Goal: Transaction & Acquisition: Purchase product/service

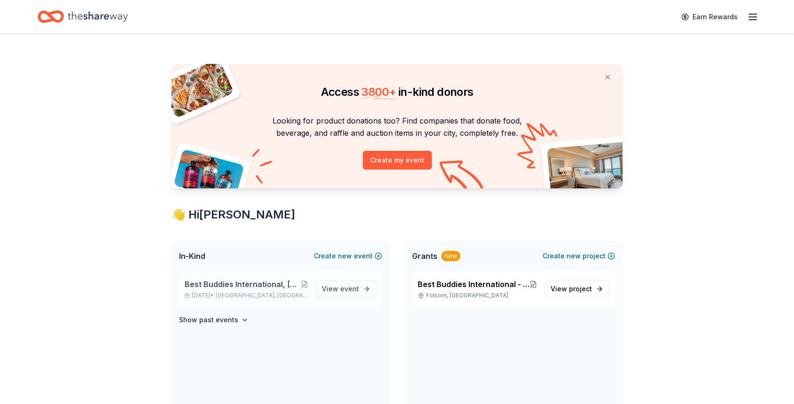
click at [242, 283] on span "Best Buddies International, [GEOGRAPHIC_DATA], Champion of the Year Gala" at bounding box center [243, 284] width 116 height 11
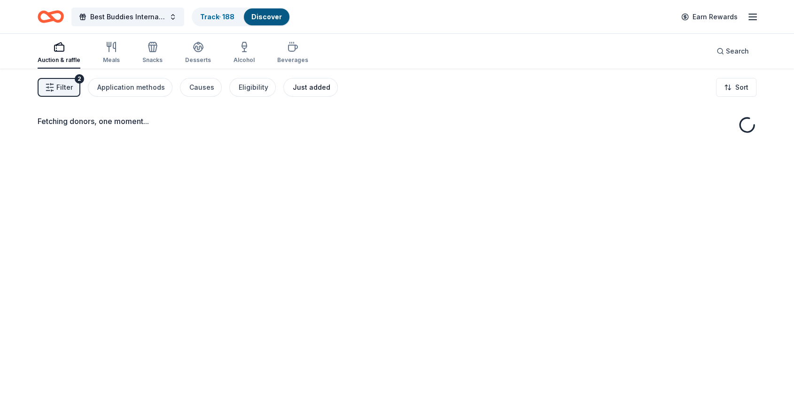
click at [303, 87] on div "Just added" at bounding box center [312, 87] width 38 height 11
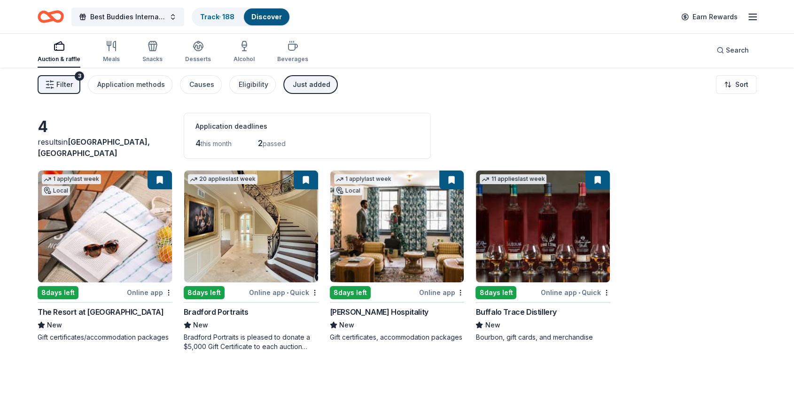
scroll to position [2, 0]
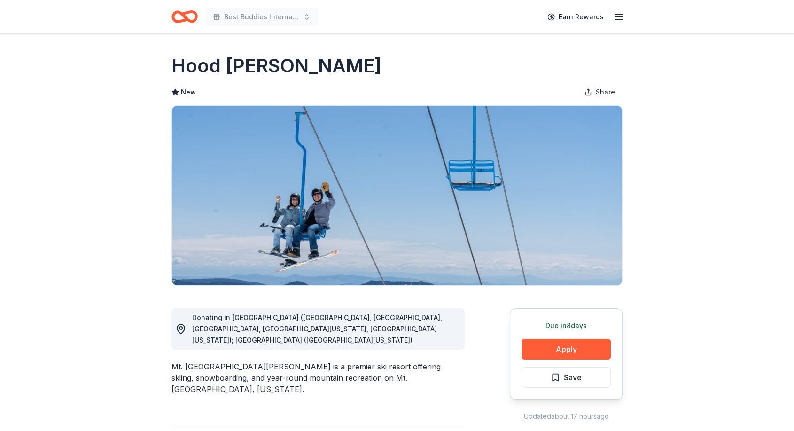
scroll to position [61, 0]
